Goal: Task Accomplishment & Management: Manage account settings

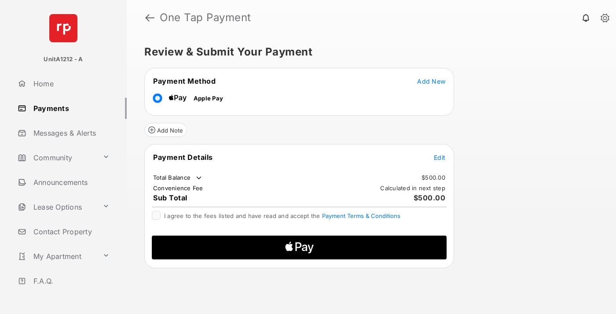
click at [431, 81] on span "Add New" at bounding box center [431, 80] width 28 height 7
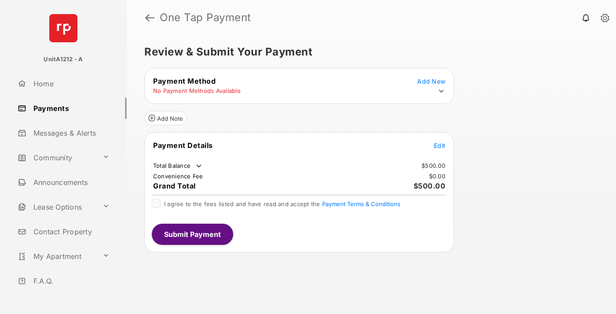
click at [441, 91] on icon at bounding box center [441, 91] width 8 height 8
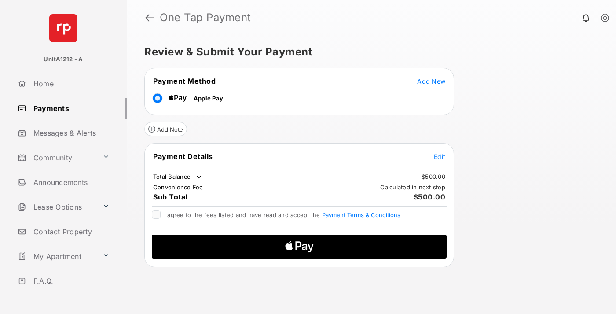
click at [440, 156] on span "Edit" at bounding box center [439, 156] width 11 height 7
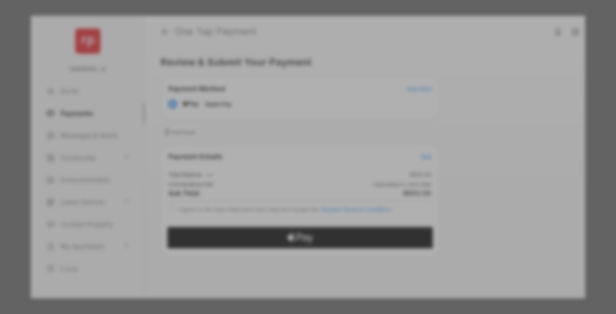
click at [292, 157] on div "Other Amount" at bounding box center [291, 162] width 143 height 15
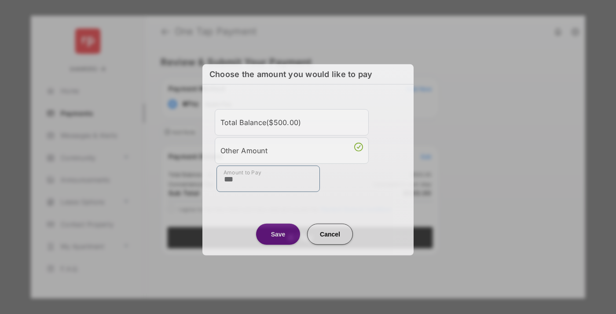
type input "***"
click at [278, 233] on button "Save" at bounding box center [278, 233] width 44 height 21
